Goal: Task Accomplishment & Management: Use online tool/utility

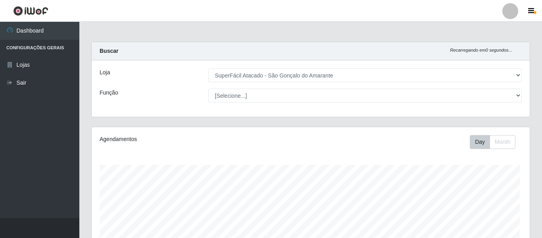
select select "408"
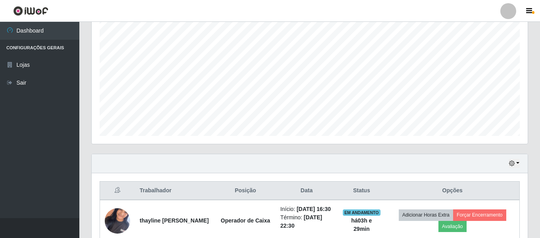
scroll to position [165, 436]
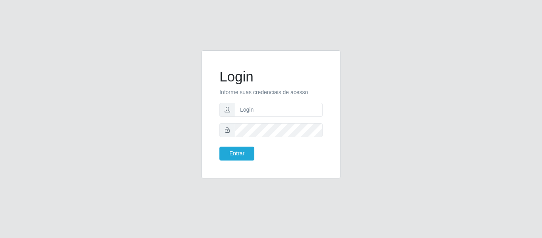
click at [260, 106] on input "text" at bounding box center [279, 110] width 88 height 14
type input "[EMAIL_ADDRESS][DOMAIN_NAME]"
click at [219, 146] on button "Entrar" at bounding box center [236, 153] width 35 height 14
click at [244, 150] on button "Entrar" at bounding box center [236, 153] width 35 height 14
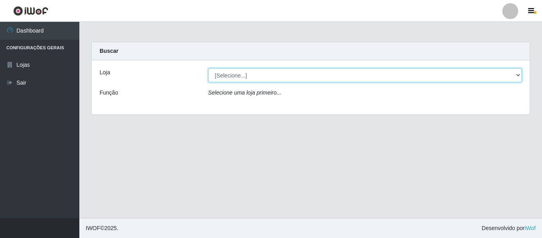
click at [290, 74] on select "[Selecione...] SuperFácil Atacado - São Gonçalo do Amarante" at bounding box center [365, 75] width 314 height 14
select select "408"
click at [208, 68] on select "[Selecione...] SuperFácil Atacado - São Gonçalo do Amarante" at bounding box center [365, 75] width 314 height 14
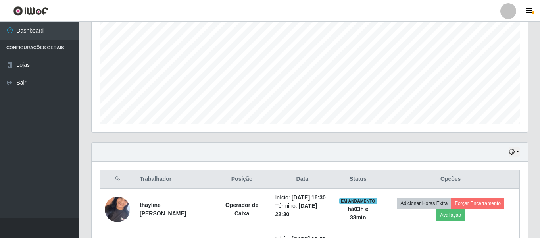
scroll to position [159, 0]
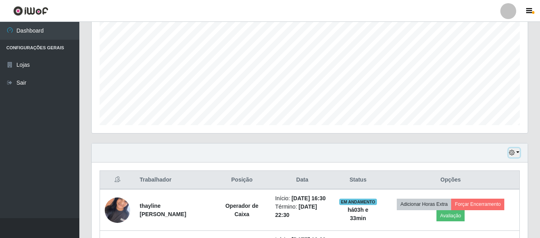
click at [518, 150] on button "button" at bounding box center [514, 152] width 11 height 9
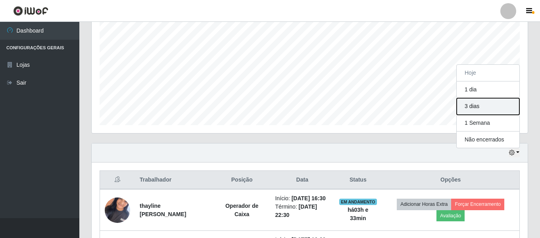
click at [494, 107] on button "3 dias" at bounding box center [488, 106] width 63 height 17
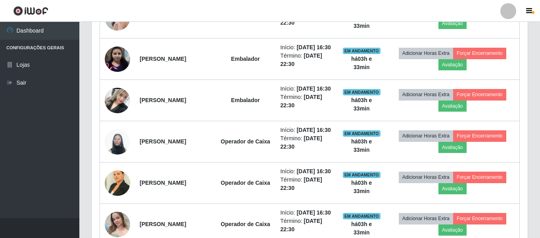
scroll to position [396712, 396441]
